Goal: Transaction & Acquisition: Purchase product/service

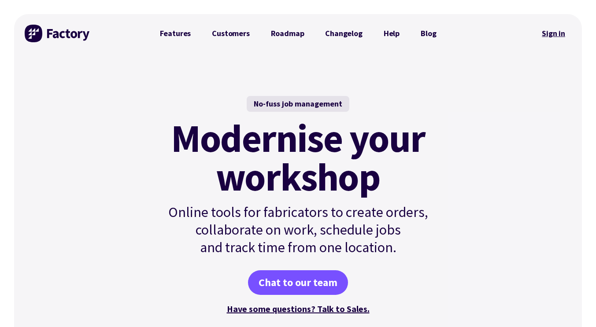
click at [557, 25] on link "Sign in" at bounding box center [554, 33] width 36 height 20
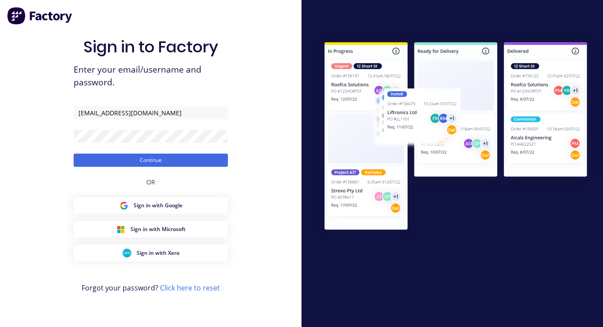
click at [74, 154] on button "Continue" at bounding box center [151, 160] width 154 height 13
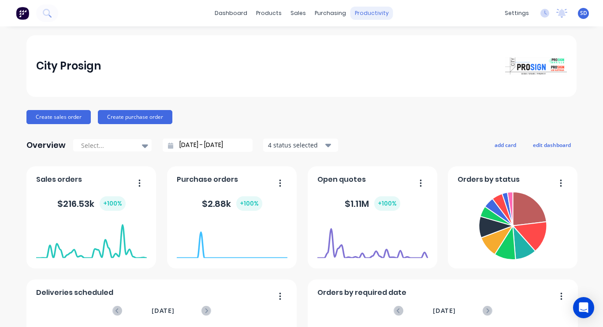
click at [359, 19] on div "productivity" at bounding box center [371, 13] width 43 height 13
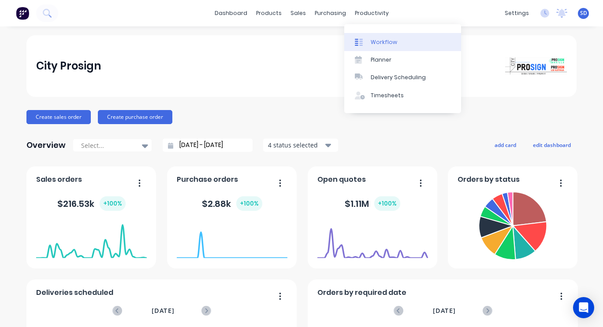
click at [359, 41] on icon at bounding box center [361, 42] width 4 height 7
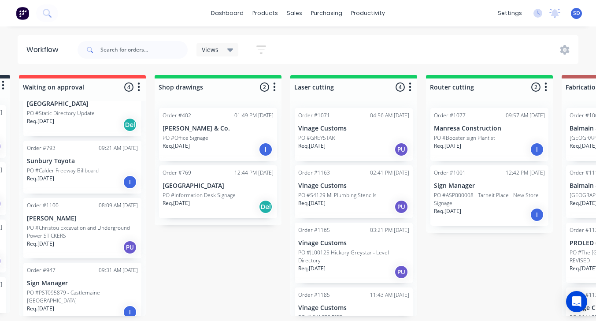
scroll to position [2, 136]
click at [536, 212] on div "I" at bounding box center [537, 214] width 14 height 14
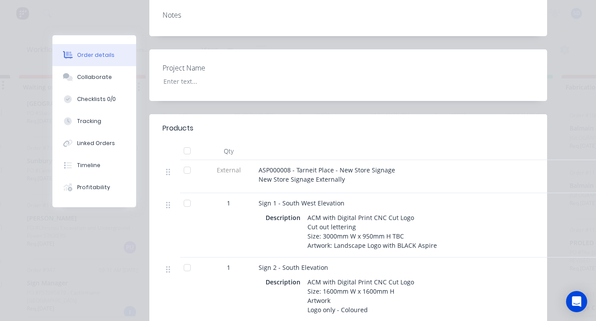
scroll to position [0, 0]
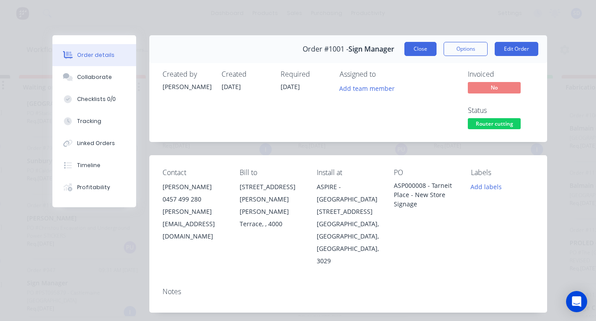
click at [417, 49] on button "Close" at bounding box center [420, 49] width 32 height 14
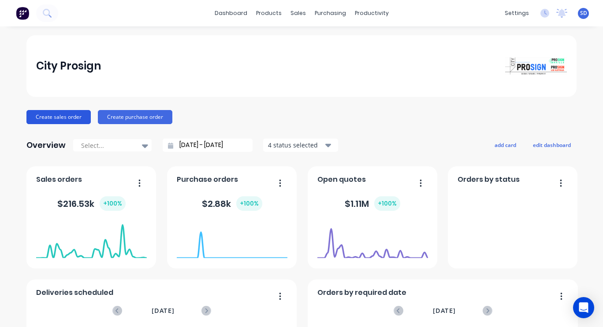
click at [50, 121] on button "Create sales order" at bounding box center [58, 117] width 64 height 14
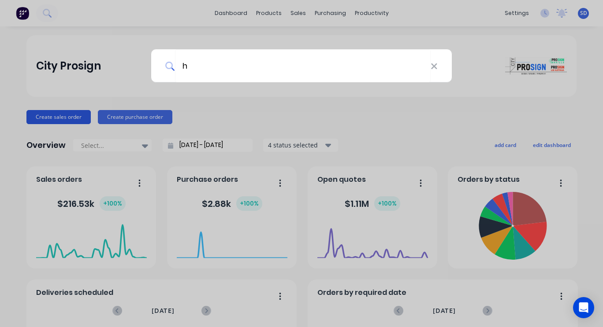
type input "ho"
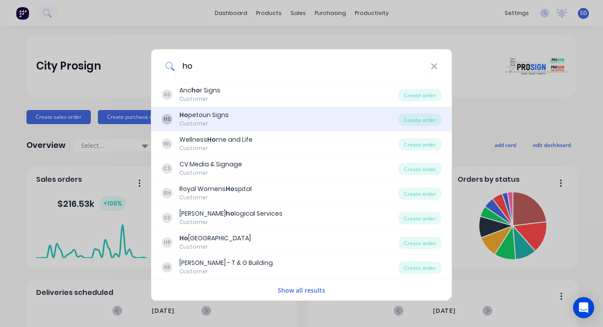
click at [225, 118] on div "Ho petoun Signs" at bounding box center [203, 115] width 49 height 9
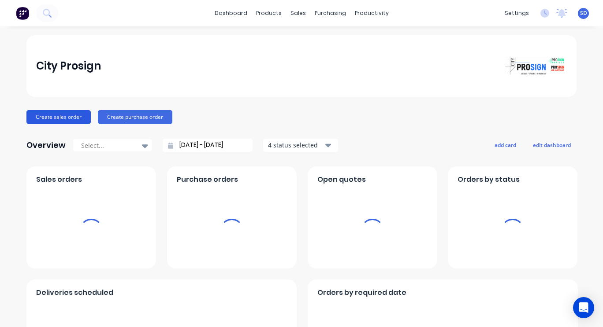
click at [72, 115] on button "Create sales order" at bounding box center [58, 117] width 64 height 14
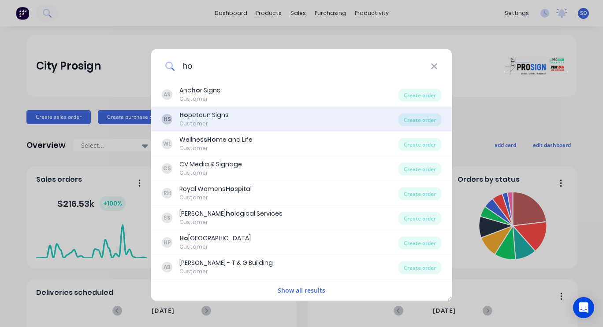
type input "ho"
click at [210, 114] on div "Ho petoun Signs" at bounding box center [203, 115] width 49 height 9
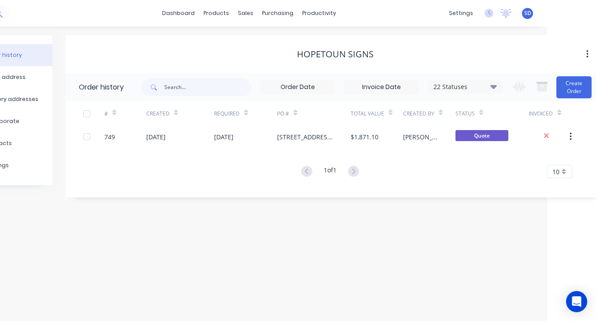
scroll to position [0, 58]
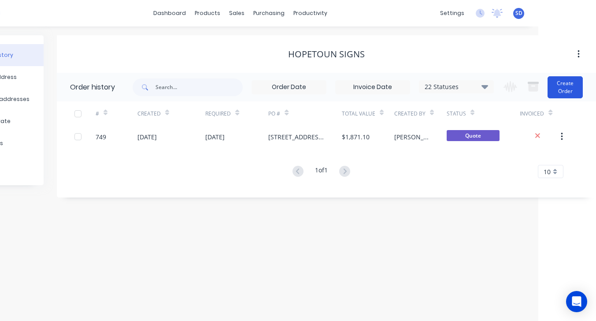
click at [566, 85] on button "Create Order" at bounding box center [564, 87] width 35 height 22
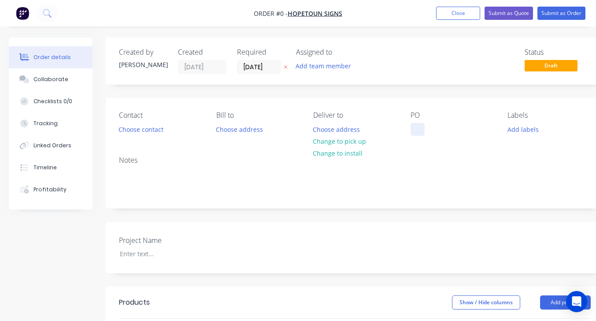
click at [420, 127] on div at bounding box center [417, 129] width 14 height 13
paste div
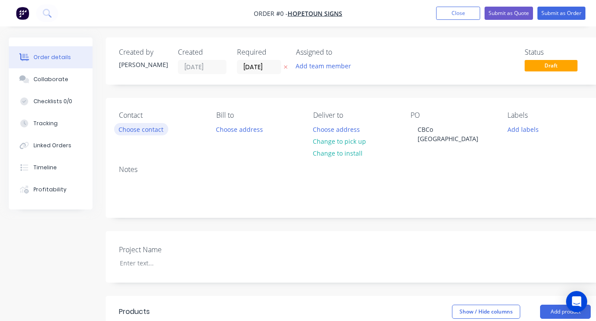
click at [154, 129] on div "Order details Collaborate Checklists 0/0 Tracking Linked Orders Timeline Profit…" at bounding box center [306, 309] width 613 height 544
click at [154, 129] on button "Choose contact" at bounding box center [141, 129] width 54 height 12
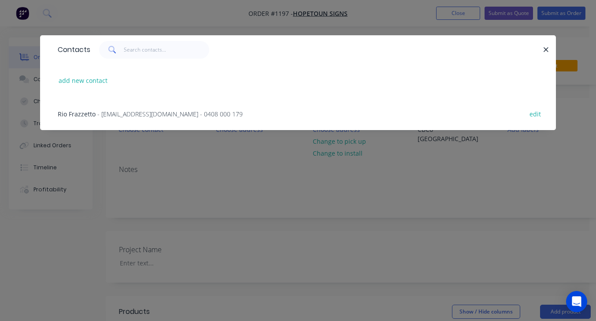
click at [135, 117] on span "- [EMAIL_ADDRESS][DOMAIN_NAME] - 0408 000 179" at bounding box center [169, 114] width 145 height 8
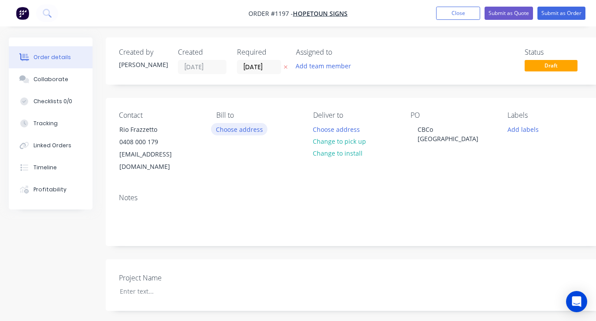
click at [225, 133] on button "Choose address" at bounding box center [239, 129] width 56 height 12
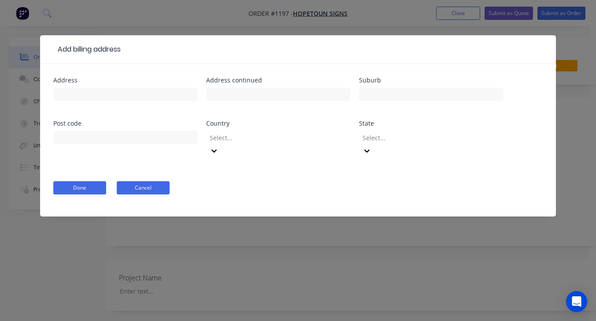
click at [150, 181] on button "Cancel" at bounding box center [143, 187] width 53 height 13
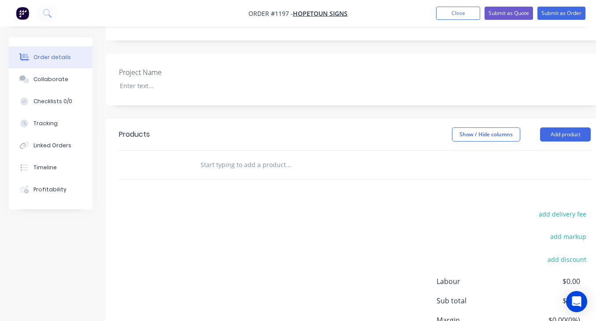
scroll to position [207, 0]
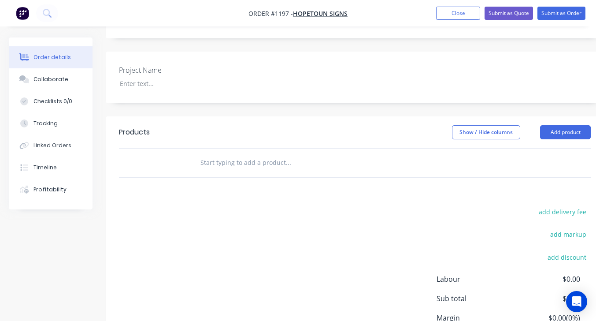
click at [224, 155] on input "text" at bounding box center [288, 163] width 176 height 18
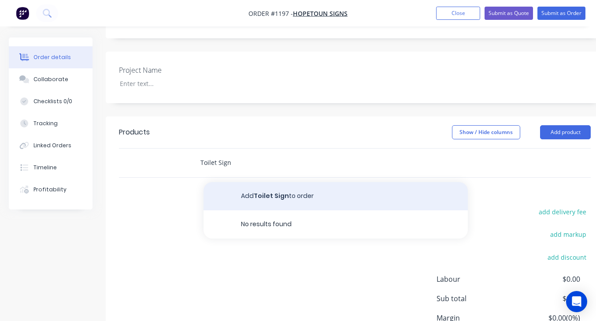
type input "Toilet Sign"
click at [284, 188] on button "Add Toilet Sign to order" at bounding box center [335, 196] width 264 height 28
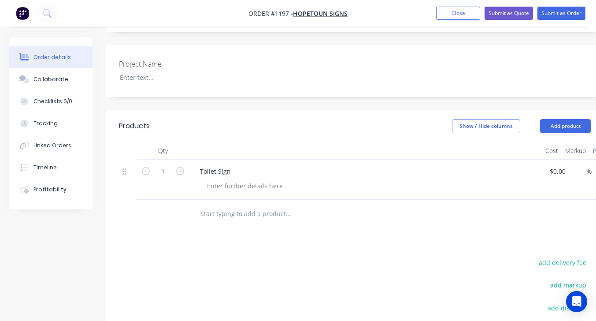
scroll to position [214, 0]
click at [218, 179] on div at bounding box center [245, 185] width 90 height 13
paste div
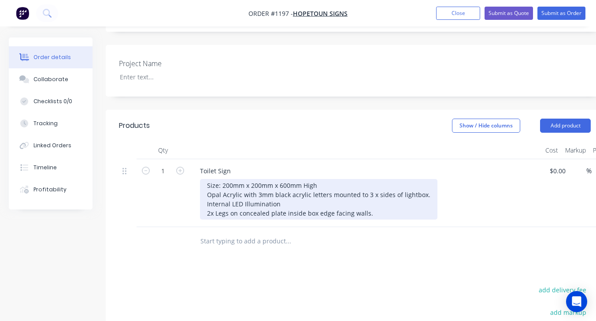
click at [232, 200] on div "Size: 200mm x 200mm x 600mm High Opal Acrylic with 3mm black acrylic letters mo…" at bounding box center [318, 199] width 237 height 41
click at [298, 201] on div "Size: 200mm x 200mm x 600mm High Opal Acrylic with 3mm black acrylic letters mo…" at bounding box center [318, 199] width 237 height 41
click at [377, 199] on div "Size: 200mm x 200mm x 600mm High Opal Acrylic with 3mm black acrylic letters mo…" at bounding box center [318, 199] width 237 height 41
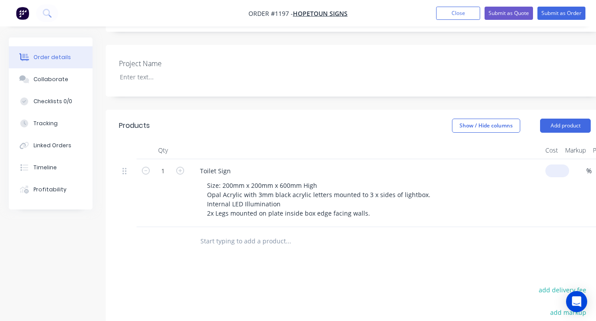
click at [562, 161] on div "1 Toilet Sign Size: 200mm x 200mm x 600mm High Opal Acrylic with 3mm black acry…" at bounding box center [355, 193] width 472 height 68
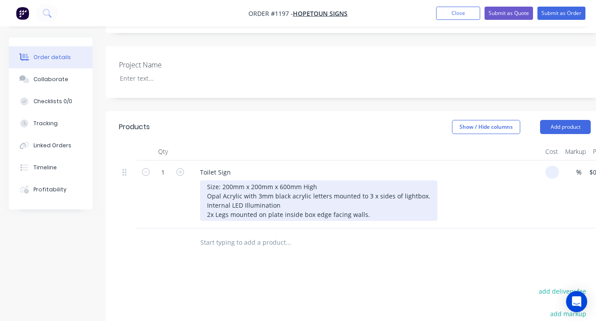
scroll to position [212, 0]
type input "$0.00"
click at [285, 197] on div "Size: 200mm x 200mm x 600mm High Opal Acrylic with 3mm black acrylic letters mo…" at bounding box center [318, 201] width 237 height 41
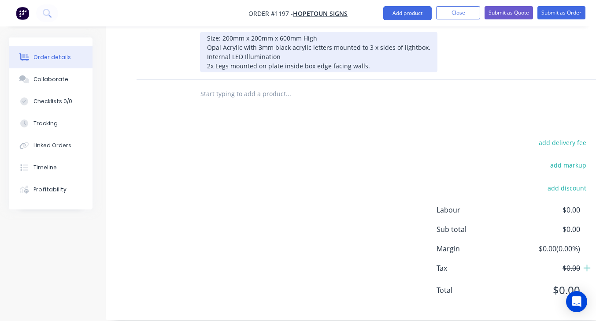
click at [311, 43] on div "Size: 200mm x 200mm x 600mm High Opal Acrylic with 3mm black acrylic letters mo…" at bounding box center [318, 52] width 237 height 41
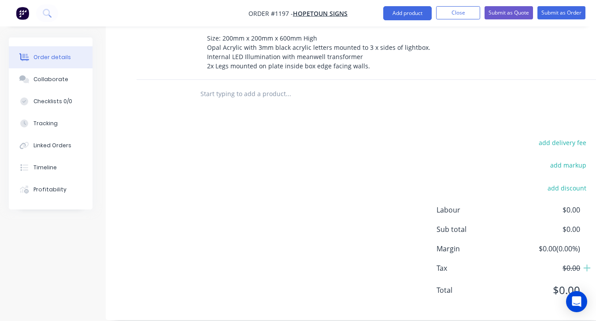
click at [238, 89] on input "text" at bounding box center [288, 94] width 176 height 18
type input "Menu Sign"
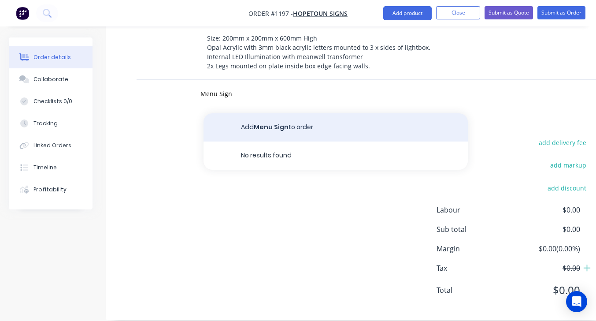
click at [243, 113] on button "Add Menu Sign to order" at bounding box center [335, 127] width 264 height 28
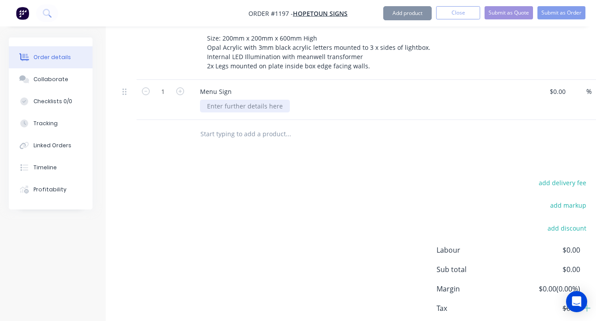
click at [226, 100] on div at bounding box center [245, 106] width 90 height 13
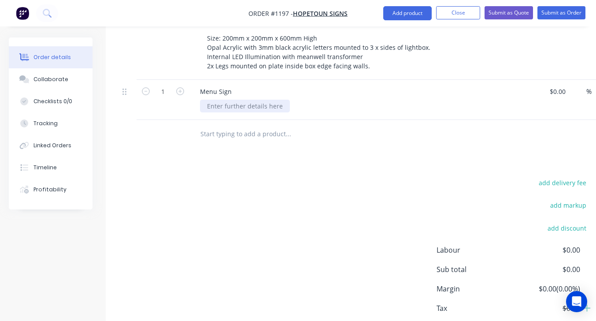
paste div
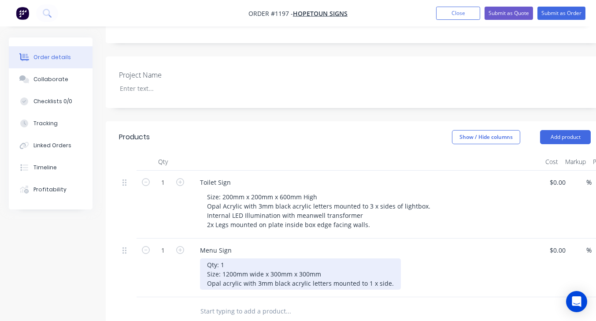
scroll to position [207, 0]
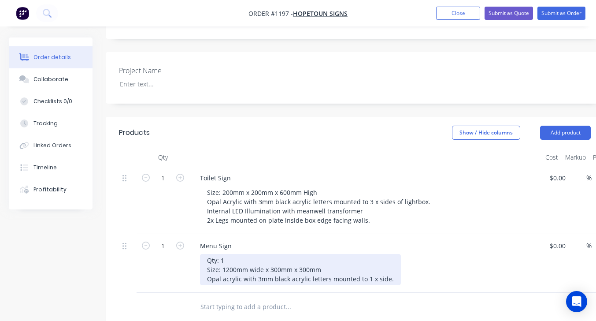
click at [227, 254] on div "Qty: 1 Size: 1200mm wide x 300mm x 300mm Opal acrylic with 3mm black acrylic le…" at bounding box center [300, 269] width 201 height 31
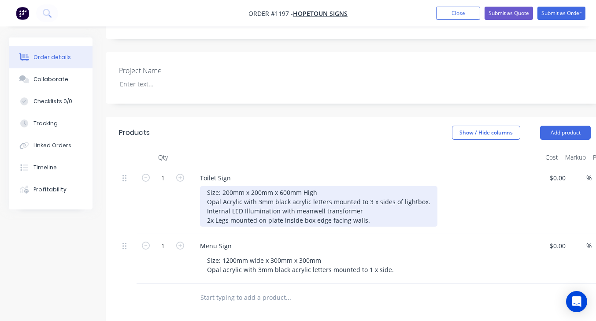
click at [216, 211] on div "Size: 200mm x 200mm x 600mm High Opal Acrylic with 3mm black acrylic letters mo…" at bounding box center [318, 206] width 237 height 41
click at [254, 211] on div "Size: 200mm x 200mm x 600mm High Opal Acrylic with 3mm black acrylic letters mo…" at bounding box center [318, 206] width 237 height 41
click at [456, 207] on div "Size: 200mm x 200mm x 600mm High Opal Acrylic with 3mm black acrylic letters mo…" at bounding box center [335, 206] width 270 height 41
click at [214, 194] on div "Size: 200mm x 200mm x 600mm High Opal Acrylic with 3mm black acrylic letters mo…" at bounding box center [335, 206] width 270 height 41
click at [218, 201] on div "Size: 200mm x 200mm x 600mm High Opal Acrylic with 3mm black acrylic letters mo…" at bounding box center [335, 206] width 270 height 41
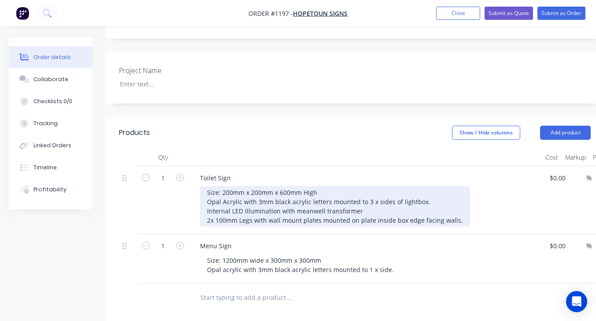
click at [222, 202] on div "Size: 200mm x 200mm x 600mm High Opal Acrylic with 3mm black acrylic letters mo…" at bounding box center [335, 206] width 270 height 41
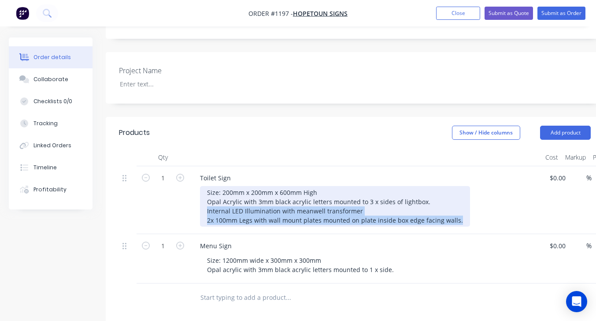
copy div "Internal LED Illumination with meanwell transformer 2x 100mm Legs with wall mou…"
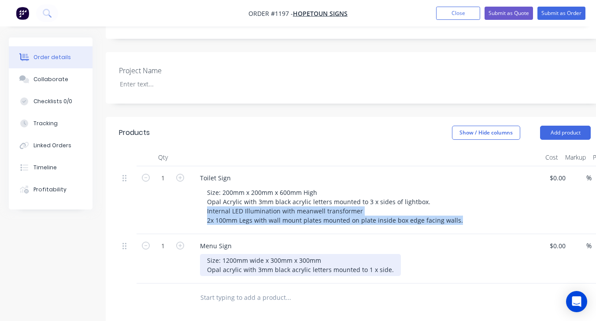
click at [392, 259] on div "Size: 1200mm wide x 300mm x 300mm Opal acrylic with 3mm black acrylic letters m…" at bounding box center [300, 265] width 201 height 22
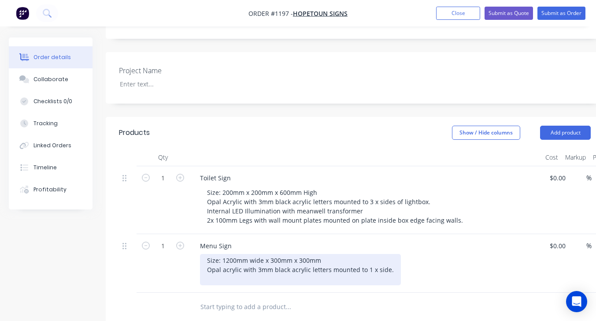
click at [217, 270] on div "Size: 1200mm wide x 300mm x 300mm Opal acrylic with 3mm black acrylic letters m…" at bounding box center [300, 269] width 201 height 31
click at [214, 269] on div "Size: 1200mm wide x 300mm x 300mm Opal acrylic with 3mm black acrylic letters m…" at bounding box center [300, 269] width 201 height 31
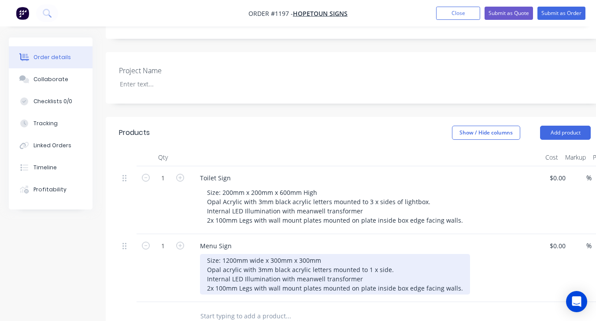
click at [212, 281] on div "Size: 1200mm wide x 300mm x 300mm Opal acrylic with 3mm black acrylic letters m…" at bounding box center [335, 274] width 270 height 41
click at [460, 278] on div "Size: 1200mm wide x 300mm x 300mm Opal acrylic with 3mm black acrylic letters m…" at bounding box center [335, 274] width 270 height 41
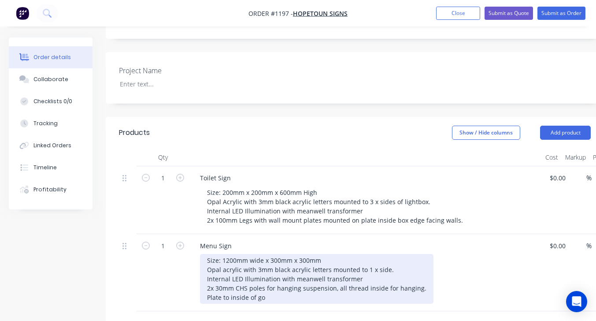
click at [323, 289] on div "Size: 1200mm wide x 300mm x 300mm Opal acrylic with 3mm black acrylic letters m…" at bounding box center [316, 279] width 233 height 50
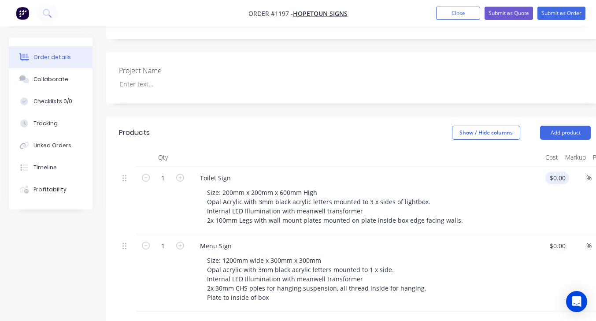
click at [555, 171] on input "$0.00" at bounding box center [559, 177] width 20 height 13
click at [577, 167] on div "%" at bounding box center [575, 200] width 22 height 68
type input "$605.00"
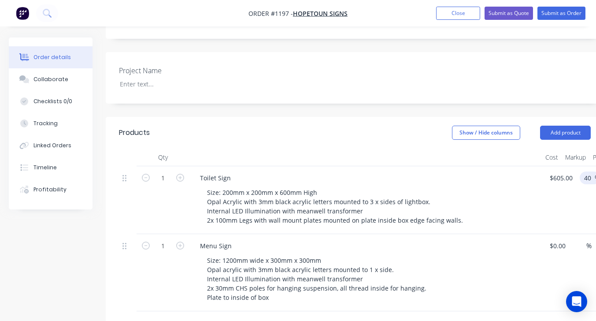
type input "40"
click at [505, 258] on div "Size: 1200mm wide x 300mm x 300mm Opal acrylic with 3mm black acrylic letters m…" at bounding box center [369, 279] width 338 height 50
type input "$847.00"
click at [505, 258] on div "Size: 1200mm wide x 300mm x 300mm Opal acrylic with 3mm black acrylic letters m…" at bounding box center [369, 279] width 338 height 50
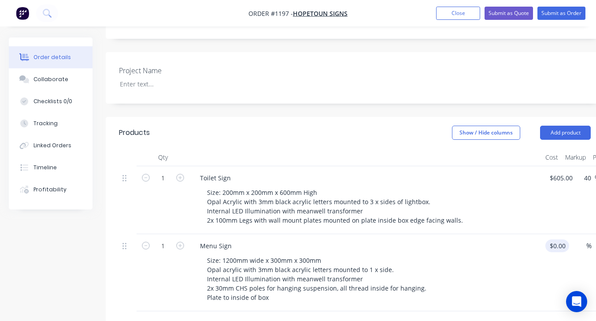
click at [555, 239] on input "$0.00" at bounding box center [559, 245] width 20 height 13
click at [576, 234] on div "%" at bounding box center [575, 272] width 22 height 77
type input "$655.00"
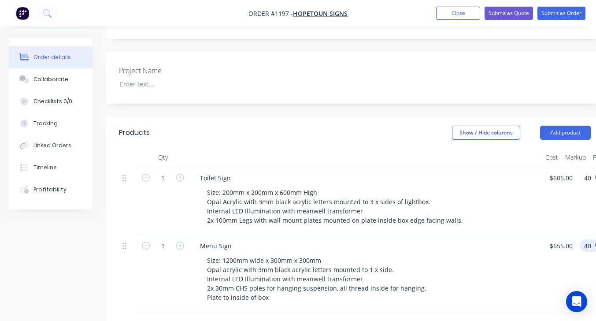
type input "40"
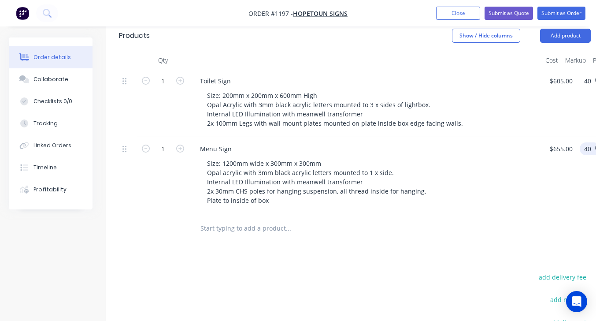
scroll to position [313, 0]
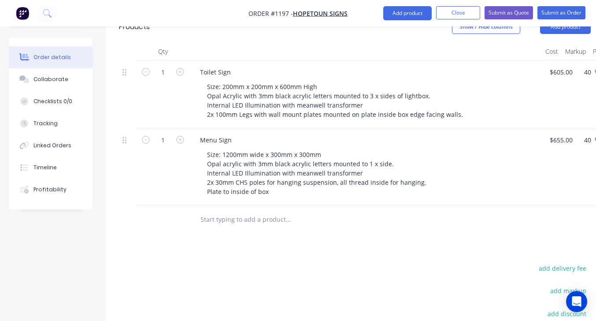
click at [250, 211] on input "text" at bounding box center [288, 220] width 176 height 18
type input "$917.00"
click at [229, 211] on input "text" at bounding box center [288, 220] width 176 height 18
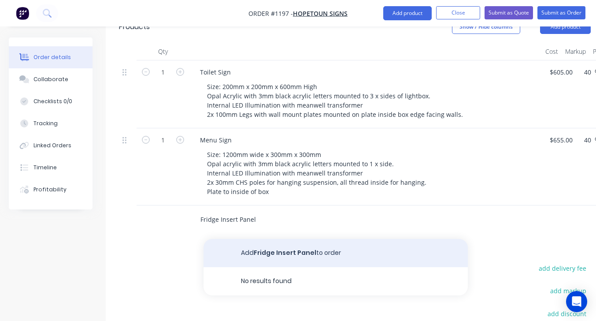
type input "Fridge Insert Panel"
click at [292, 246] on button "Add Fridge Insert Panel to order" at bounding box center [335, 253] width 264 height 28
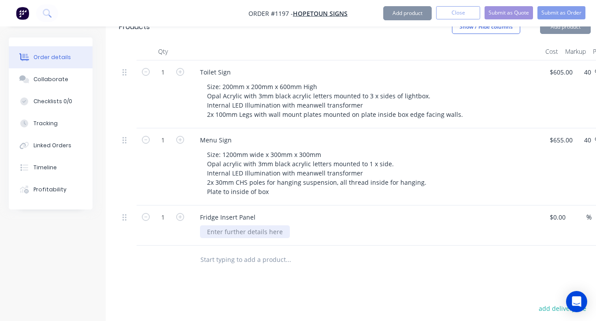
click at [232, 225] on div at bounding box center [245, 231] width 90 height 13
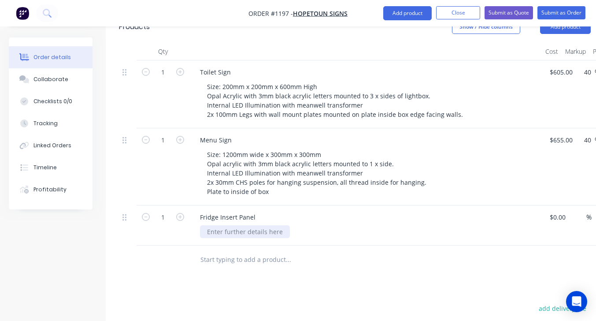
click at [264, 225] on div at bounding box center [245, 231] width 90 height 13
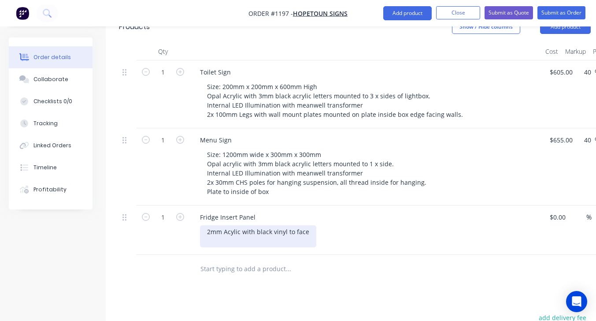
click at [240, 231] on div "2mm Acylic with black vinyl to face" at bounding box center [258, 236] width 116 height 22
click at [217, 231] on div "2mm Acylic with black vinyl to face" at bounding box center [258, 236] width 116 height 22
click at [233, 225] on div "2mm Acylic with black vinyl to face Size: 1700mm x 387mm" at bounding box center [258, 236] width 116 height 22
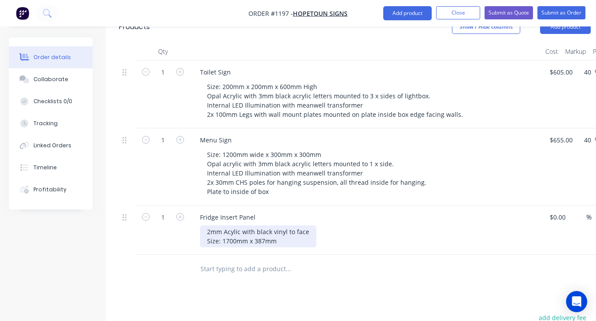
click at [235, 225] on div "2mm Acylic with black vinyl to face Size: 1700mm x 387mm" at bounding box center [258, 236] width 116 height 22
click at [233, 225] on div "2mm Acylic with black vinyl to face Size: 1700mm x 387mm" at bounding box center [258, 236] width 116 height 22
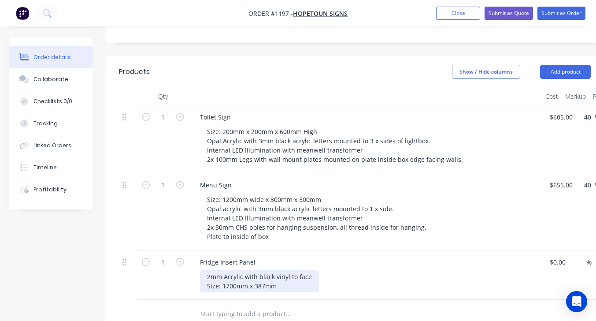
scroll to position [311, 0]
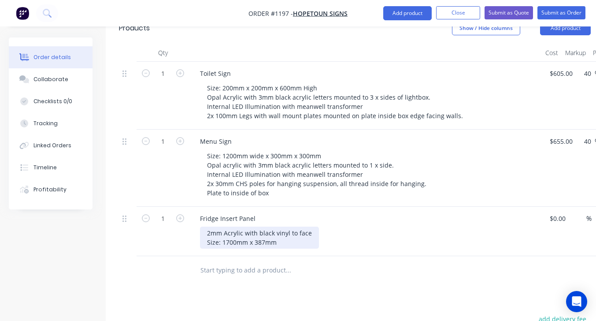
click at [293, 235] on div "2mm Acrylic with black vinyl to face Size: 1700mm x 387mm" at bounding box center [259, 237] width 119 height 22
click at [312, 226] on div "2mm Acrylic with black vinyl to face Size: 1700mm x 387mm" at bounding box center [259, 237] width 119 height 22
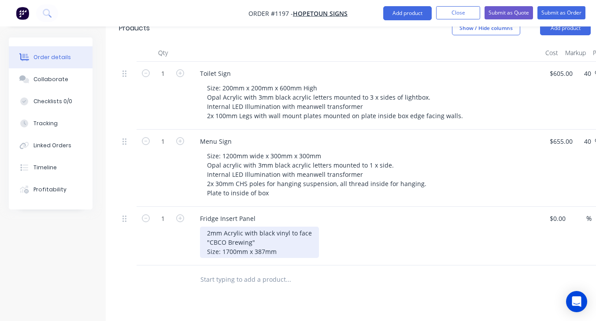
click at [282, 243] on div "2mm Acrylic with black vinyl to face "CBCO Brewing" Size: 1700mm x 387mm" at bounding box center [259, 241] width 119 height 31
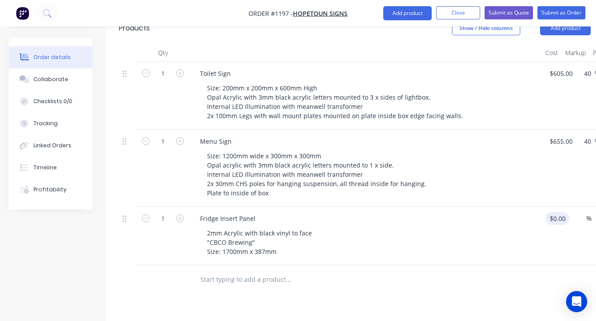
click at [555, 212] on input "$0.00" at bounding box center [559, 218] width 20 height 13
click at [569, 207] on div "1 Fridge Insert Panel 2mm Acrylic with black vinyl to face "CBCO Brewing" Size:…" at bounding box center [355, 236] width 472 height 59
type input "$95.00"
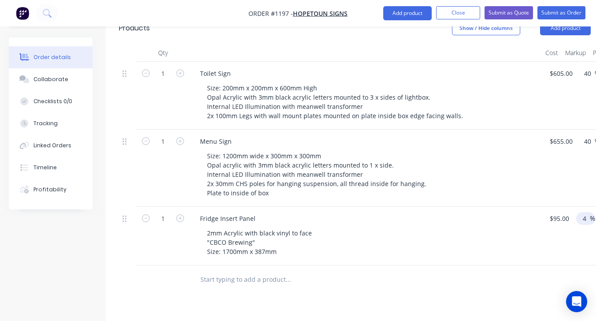
type input "40"
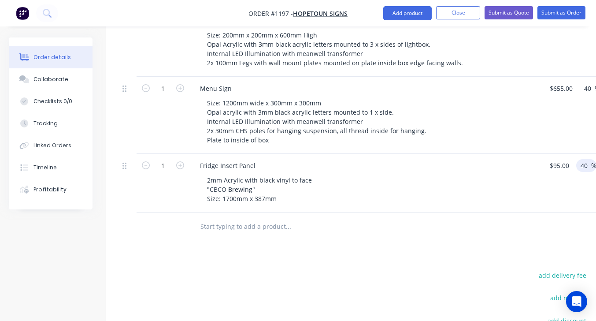
scroll to position [365, 0]
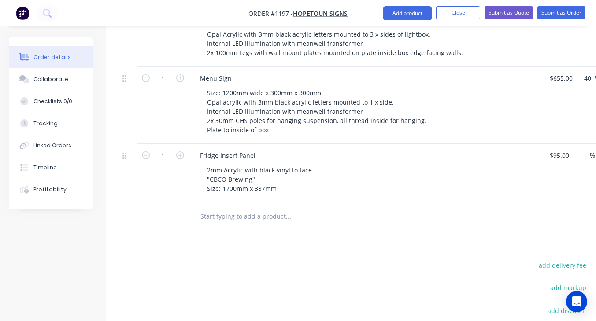
scroll to position [375, 0]
click at [235, 207] on input "text" at bounding box center [288, 216] width 176 height 18
type input "Pricelist"
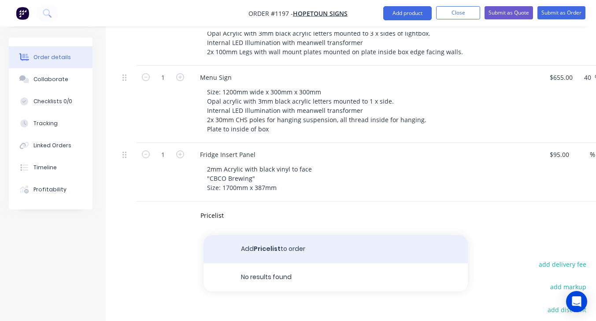
click at [257, 240] on button "Add Pricelist to order" at bounding box center [335, 249] width 264 height 28
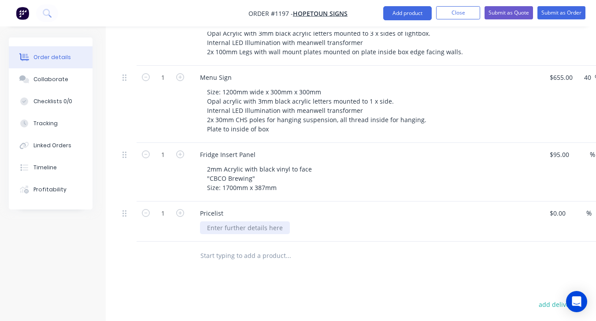
click at [231, 221] on div at bounding box center [245, 227] width 90 height 13
paste div
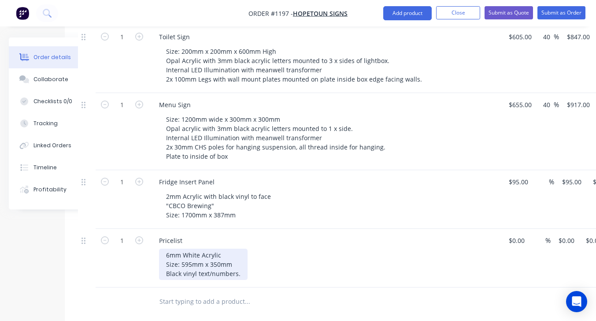
scroll to position [348, 52]
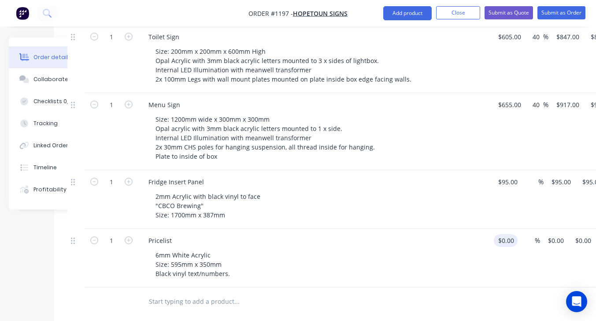
click at [507, 234] on input "$0.00" at bounding box center [507, 240] width 20 height 13
click at [523, 229] on div "1 Pricelist 6mm White Acrylic Size: 595mm x 350mm Black vinyl text/numbers. 110…" at bounding box center [303, 258] width 472 height 59
type input "$110.00"
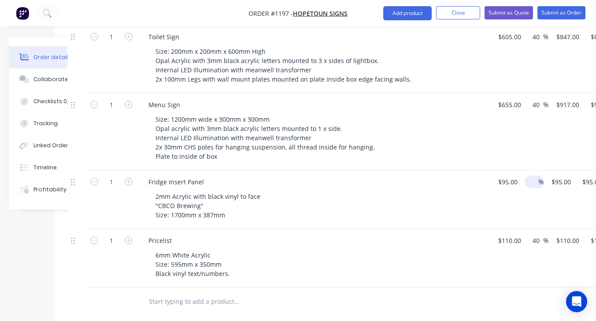
type input "40"
click at [531, 175] on input at bounding box center [533, 181] width 10 height 13
type input "$154.00"
type input "40"
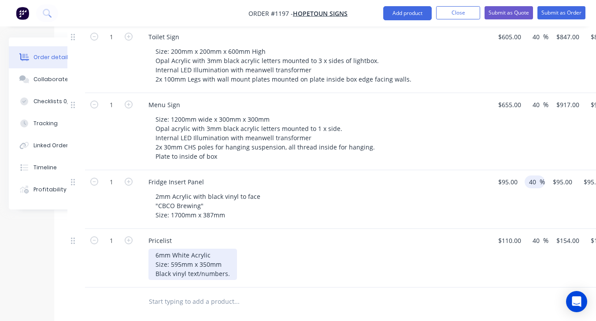
click at [213, 248] on div "6mm White Acrylic Size: 595mm x 350mm Black vinyl text/numbers." at bounding box center [192, 263] width 89 height 31
type input "$133.00"
click at [216, 248] on div "6mm White Acrylic Size: 595mm x 350mm Black vinyl text/numbers." at bounding box center [192, 263] width 89 height 31
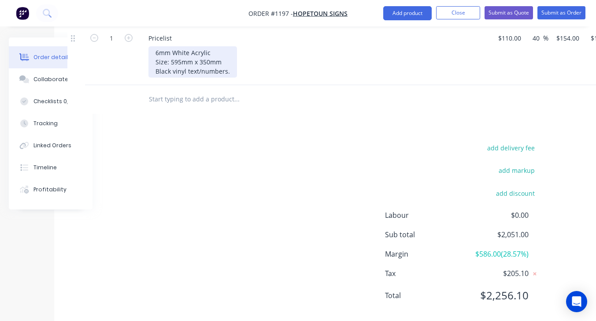
scroll to position [555, 52]
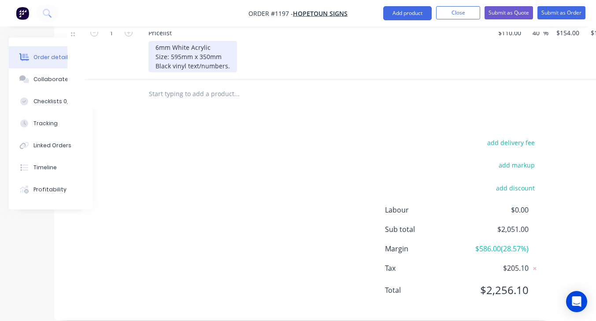
click at [214, 41] on div "6mm White Acrylic Size: 595mm x 350mm Black vinyl text/numbers." at bounding box center [192, 56] width 89 height 31
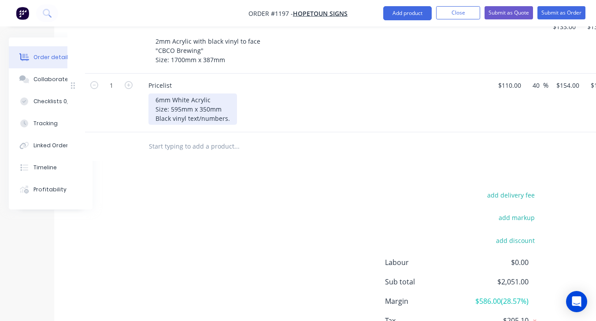
scroll to position [456, 52]
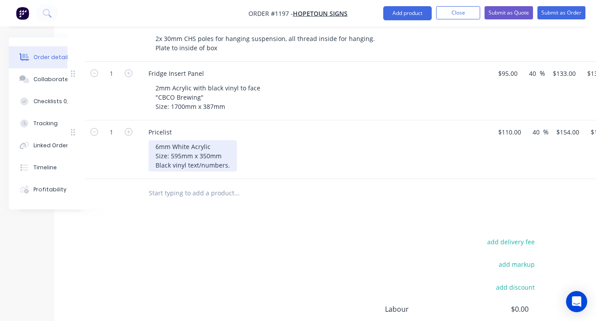
click at [215, 140] on div "6mm White Acrylic Size: 595mm x 350mm Black vinyl text/numbers." at bounding box center [192, 155] width 89 height 31
click at [236, 155] on div "6mm White Acrylic backing panel Size: 595mm x 350mm Black vinyl text/numbers." at bounding box center [204, 155] width 112 height 31
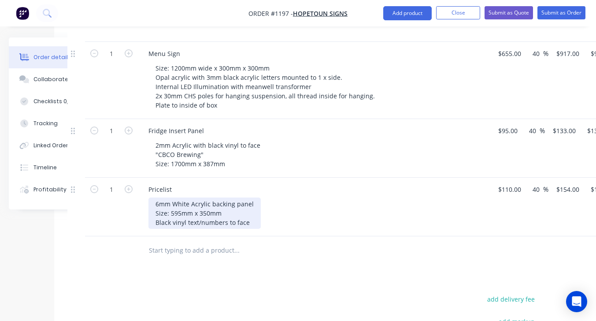
scroll to position [394, 52]
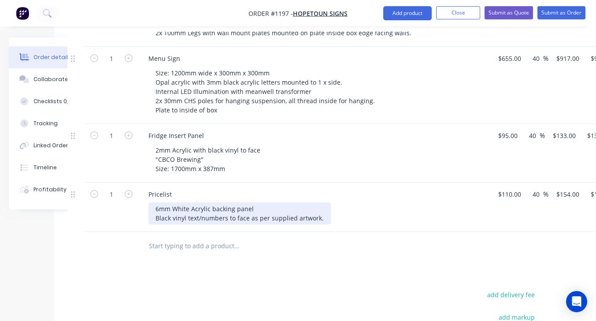
click at [318, 208] on div "6mm White Acrylic backing panel Black vinyl text/numbers to face as per supplie…" at bounding box center [239, 213] width 182 height 22
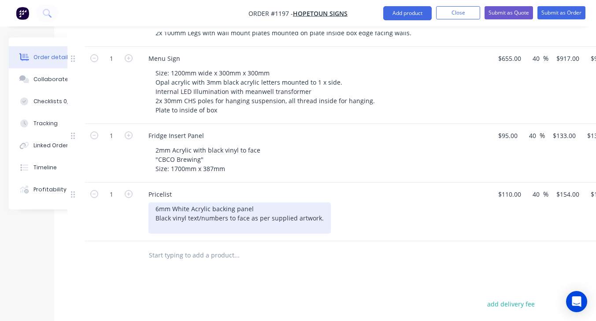
click at [179, 218] on div "6mm White Acrylic backing panel Black vinyl text/numbers to face as per supplie…" at bounding box center [239, 217] width 182 height 31
click at [161, 217] on div "6mm White Acrylic backing panel Black vinyl text/numbers to face as per supplie…" at bounding box center [239, 217] width 182 height 31
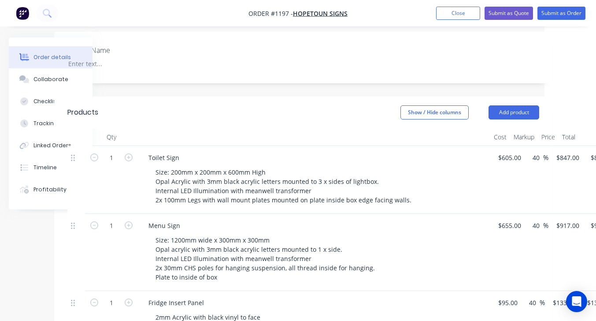
scroll to position [226, 52]
click at [510, 152] on input "605" at bounding box center [510, 158] width 27 height 13
type input "$600.00"
type input "$840.00"
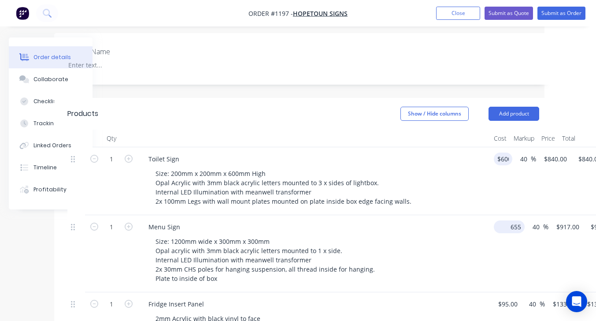
click at [507, 220] on input "655" at bounding box center [510, 226] width 27 height 13
click at [512, 215] on div "1 Menu Sign Size: 1200mm wide x 300mm x 300mm Opal acrylic with 3mm black acryl…" at bounding box center [303, 253] width 472 height 77
click at [504, 220] on input "655" at bounding box center [510, 226] width 27 height 13
click at [504, 220] on input "655" at bounding box center [504, 226] width 15 height 13
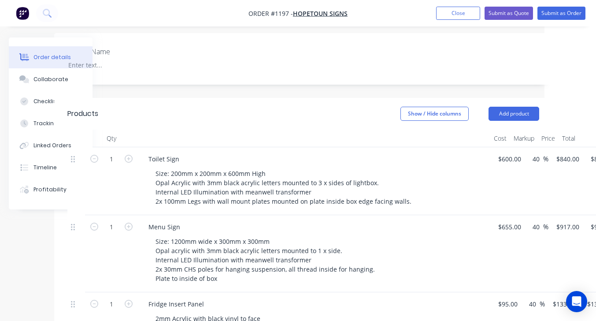
click at [513, 215] on div "1 Menu Sign Size: 1200mm wide x 300mm x 300mm Opal acrylic with 3mm black acryl…" at bounding box center [303, 253] width 472 height 77
click at [506, 220] on input "655" at bounding box center [504, 226] width 15 height 13
type input "$665.00"
type input "$931.00"
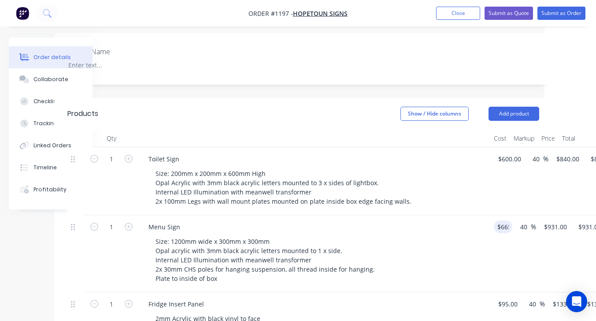
click at [497, 229] on div "$665.00 665" at bounding box center [501, 253] width 22 height 77
click at [595, 173] on div "$840.00 $840.00" at bounding box center [600, 181] width 34 height 68
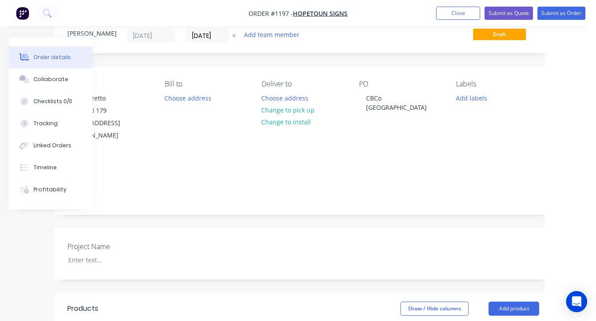
scroll to position [9, 52]
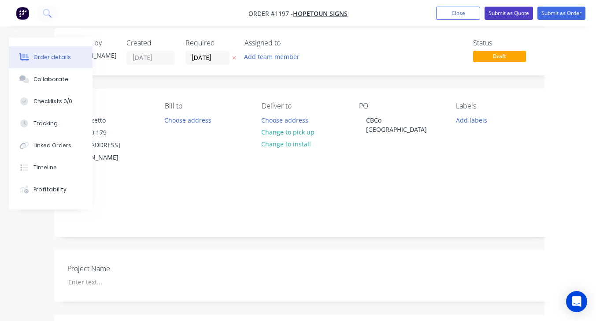
click at [506, 15] on button "Submit as Quote" at bounding box center [508, 13] width 48 height 13
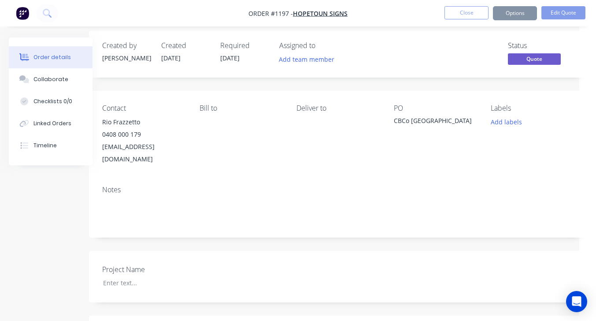
scroll to position [9, 17]
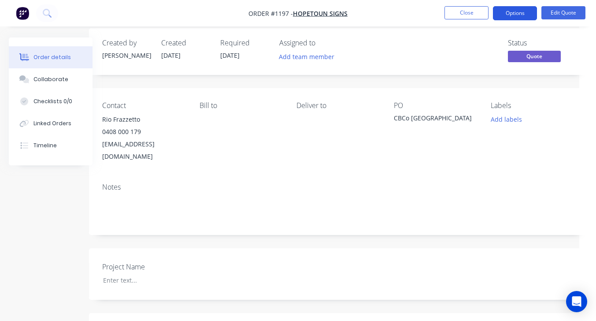
click at [524, 18] on button "Options" at bounding box center [515, 13] width 44 height 14
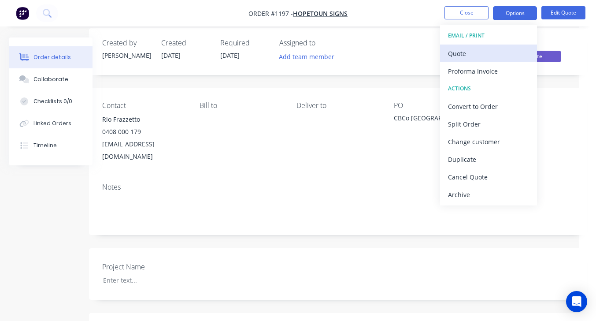
click at [464, 55] on div "Quote" at bounding box center [488, 53] width 81 height 13
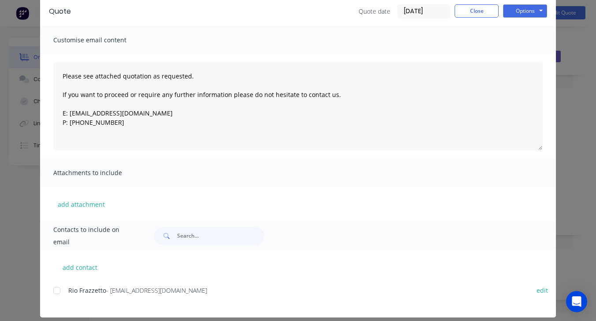
scroll to position [47, 0]
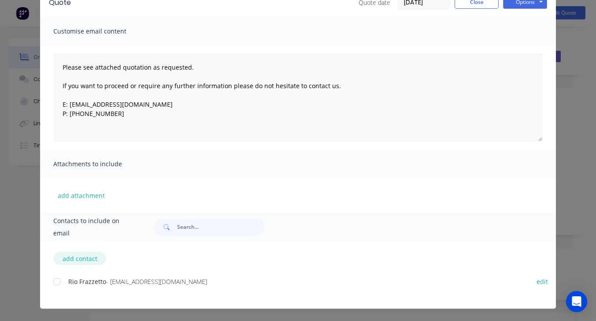
click at [83, 259] on button "add contact" at bounding box center [79, 257] width 53 height 13
select select "AU"
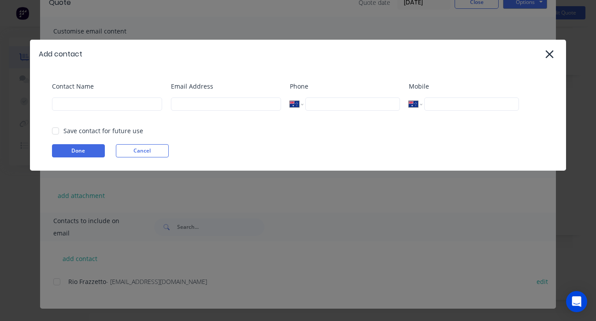
click at [107, 112] on div "Contact Name" at bounding box center [107, 99] width 110 height 36
click at [93, 105] on input at bounding box center [107, 103] width 110 height 13
type input "[PERSON_NAME]"
type input "0409 712 214"
click at [188, 101] on input at bounding box center [226, 103] width 110 height 13
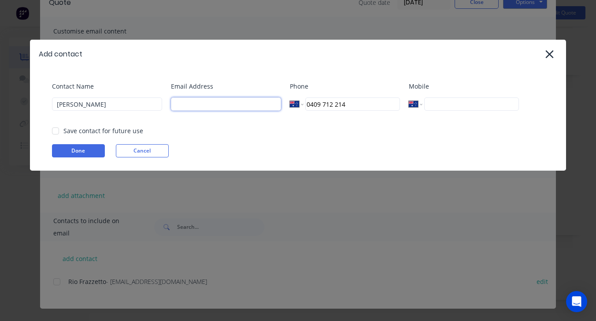
type input "simon@cityprosign.com.au"
click at [77, 129] on div "Save contact for future use" at bounding box center [103, 130] width 80 height 9
click at [63, 129] on div at bounding box center [56, 131] width 18 height 18
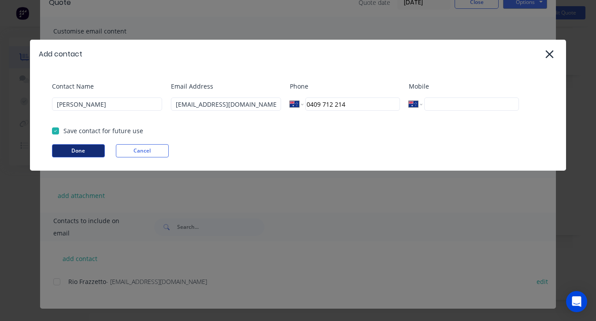
click at [70, 149] on button "Done" at bounding box center [78, 150] width 53 height 13
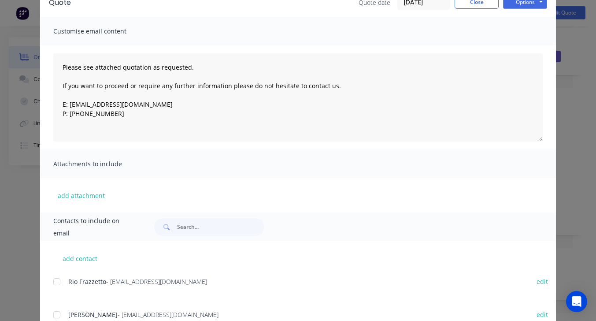
click at [52, 285] on div at bounding box center [57, 282] width 18 height 18
click at [51, 317] on div at bounding box center [57, 315] width 18 height 18
click at [587, 121] on div "Quote Quote date 09/09/25 Close Options Preview Print Email Customise email con…" at bounding box center [298, 160] width 596 height 321
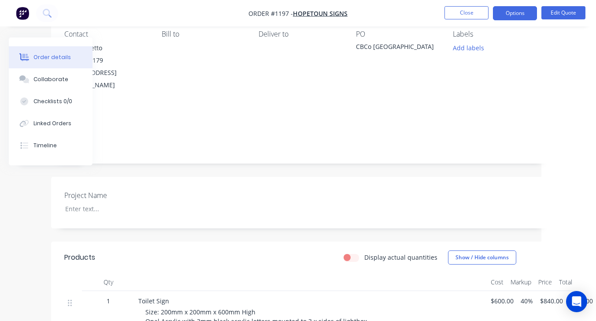
scroll to position [0, 55]
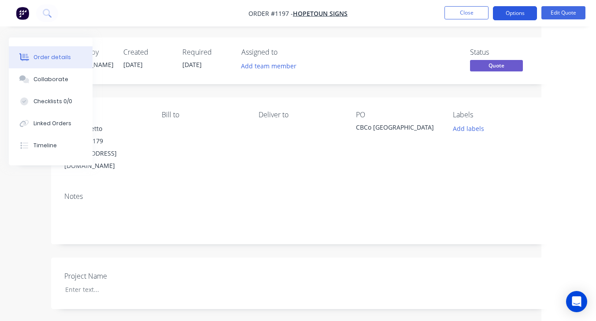
click at [512, 8] on button "Options" at bounding box center [515, 13] width 44 height 14
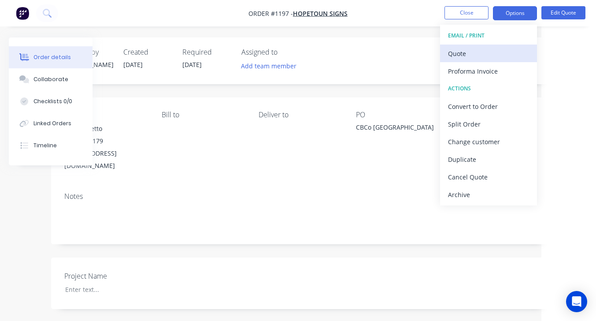
click at [479, 51] on div "Quote" at bounding box center [488, 53] width 81 height 13
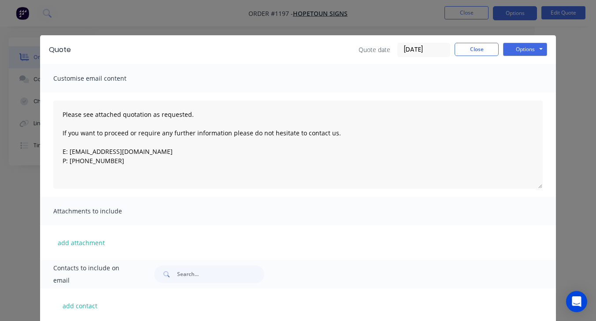
click at [587, 162] on div "Quote Quote date 09/09/25 Close Options Preview Print Email Customise email con…" at bounding box center [298, 160] width 596 height 321
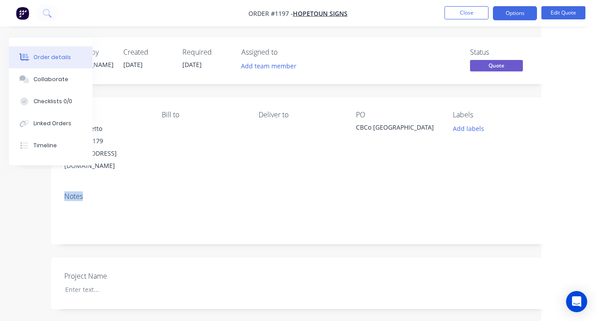
click at [531, 15] on button "Options" at bounding box center [515, 13] width 44 height 14
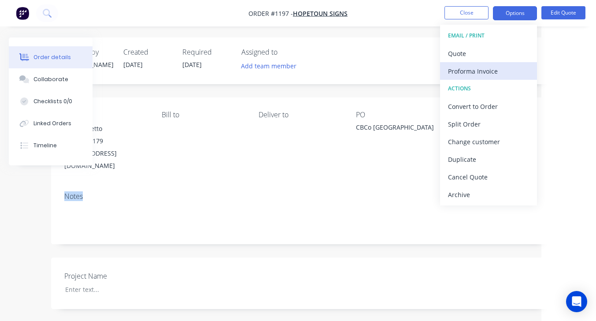
click at [470, 62] on button "Proforma Invoice" at bounding box center [488, 71] width 97 height 18
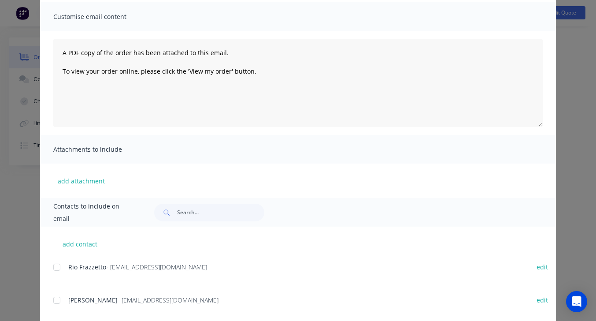
scroll to position [80, 0]
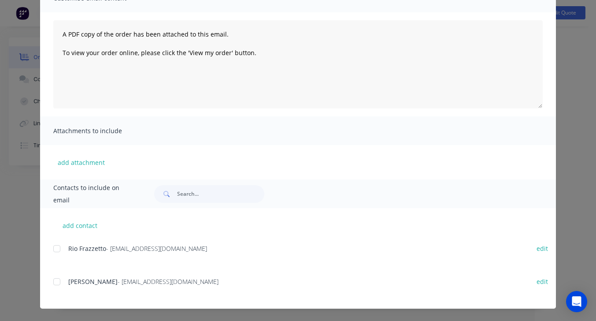
click at [53, 253] on div at bounding box center [57, 249] width 18 height 18
click at [52, 288] on div at bounding box center [57, 282] width 18 height 18
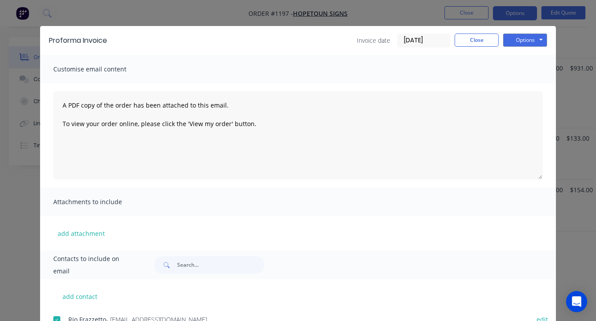
scroll to position [0, 0]
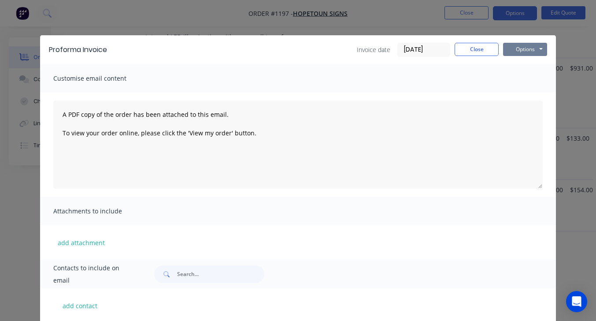
click at [523, 50] on button "Options" at bounding box center [525, 49] width 44 height 13
click at [527, 98] on button "Email" at bounding box center [531, 94] width 56 height 15
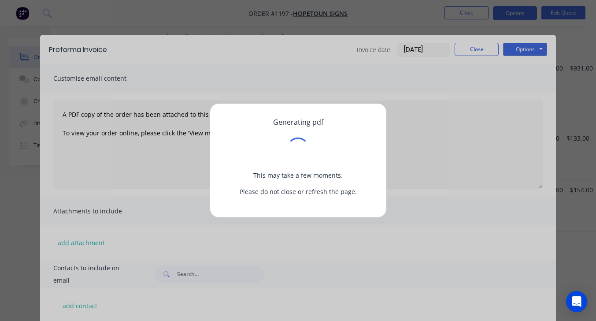
scroll to position [374, 48]
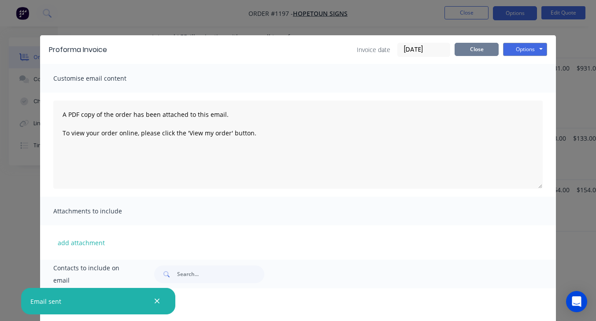
click at [477, 49] on button "Close" at bounding box center [477, 49] width 44 height 13
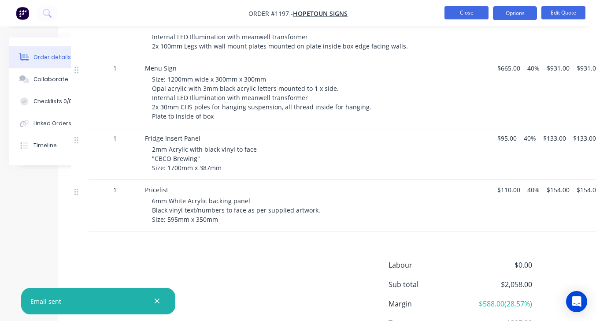
click at [480, 14] on button "Close" at bounding box center [466, 12] width 44 height 13
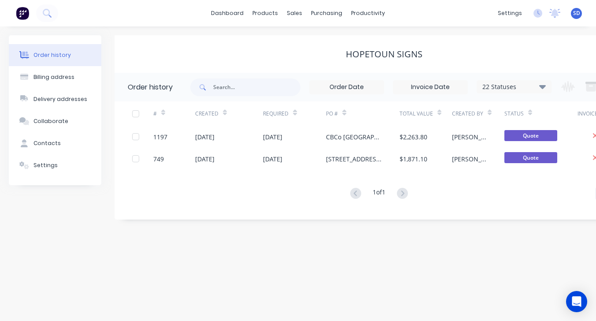
click at [20, 14] on img at bounding box center [22, 13] width 13 height 13
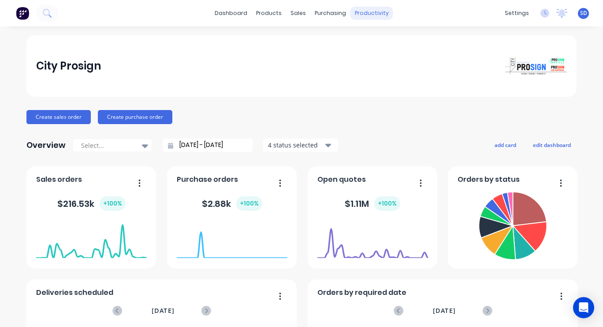
click at [370, 13] on div "productivity" at bounding box center [371, 13] width 43 height 13
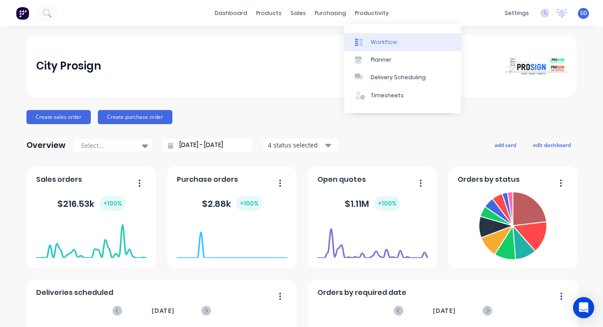
click at [388, 42] on div "Workflow" at bounding box center [383, 42] width 26 height 8
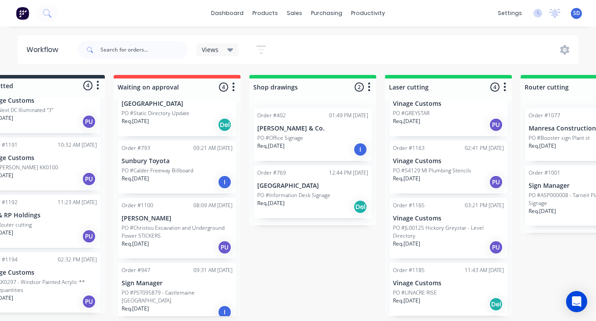
scroll to position [2, 0]
